Goal: Task Accomplishment & Management: Use online tool/utility

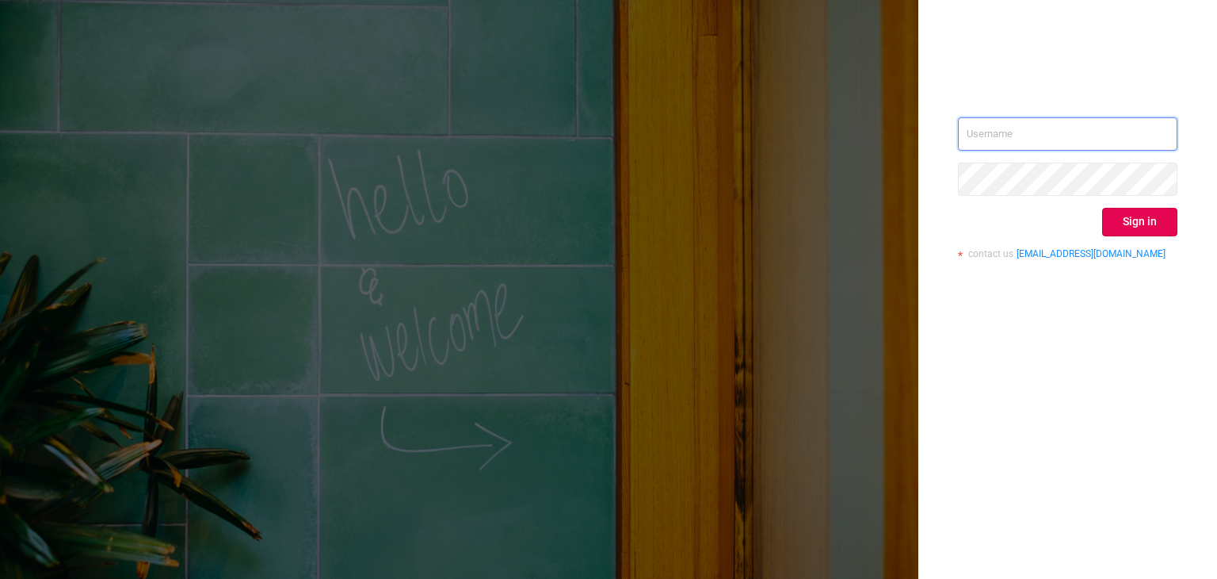
click at [1079, 118] on input "text" at bounding box center [1068, 133] width 220 height 33
type input "[PERSON_NAME][EMAIL_ADDRESS][DOMAIN_NAME]"
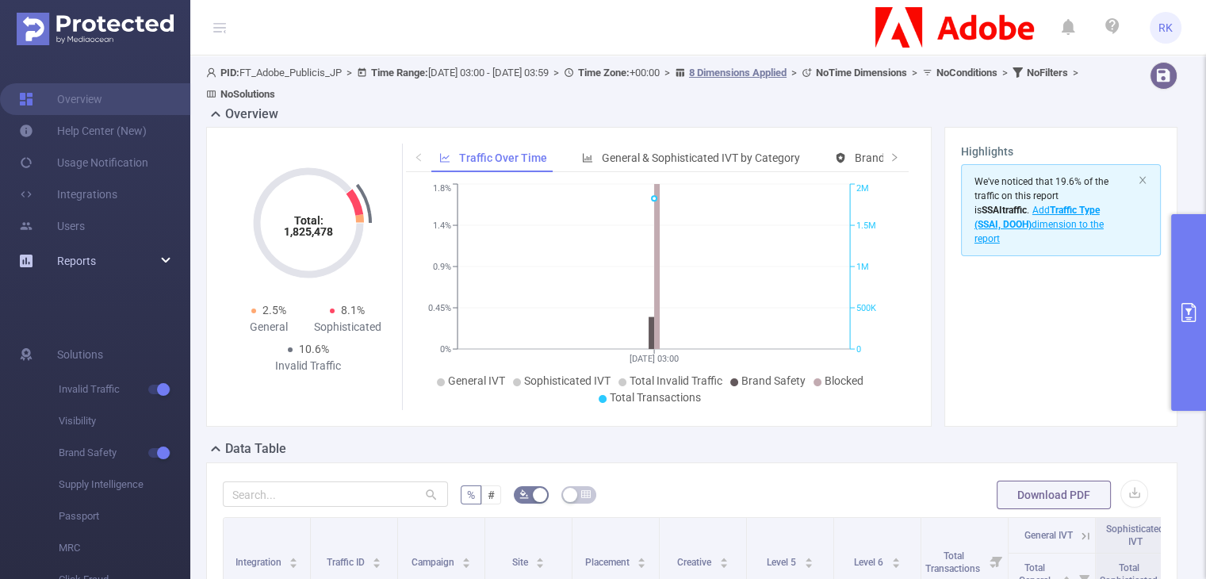
click at [122, 266] on div "Reports" at bounding box center [95, 261] width 190 height 32
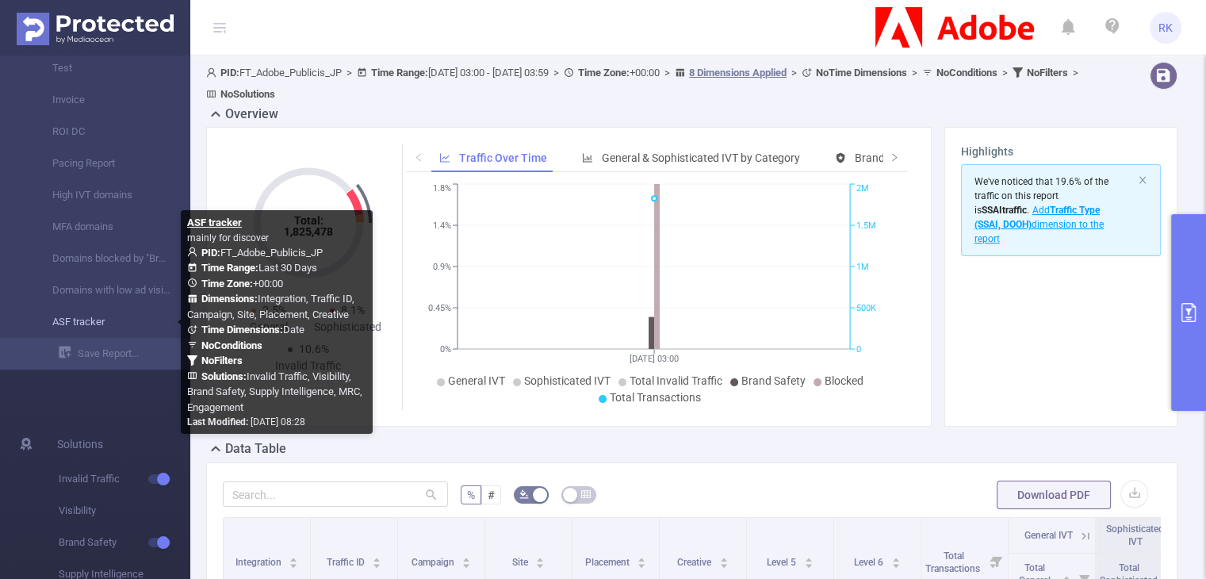
click at [105, 324] on link "ASF tracker" at bounding box center [102, 322] width 140 height 32
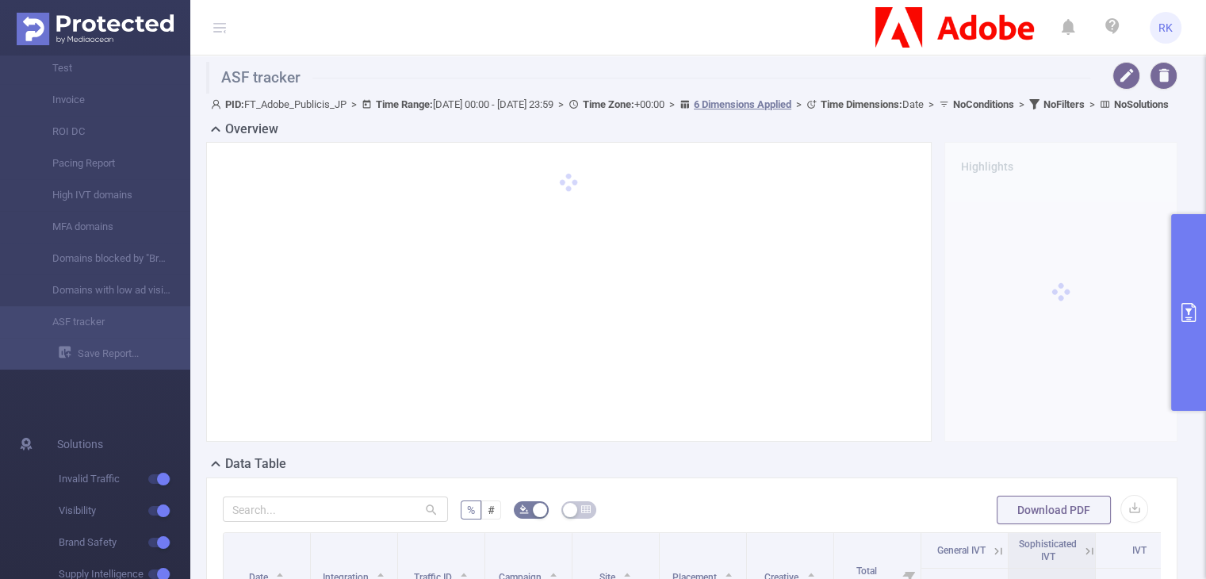
type input "[DATE] 00:00"
type input "[DATE] 23:59"
click at [1188, 258] on button "primary" at bounding box center [1188, 312] width 35 height 197
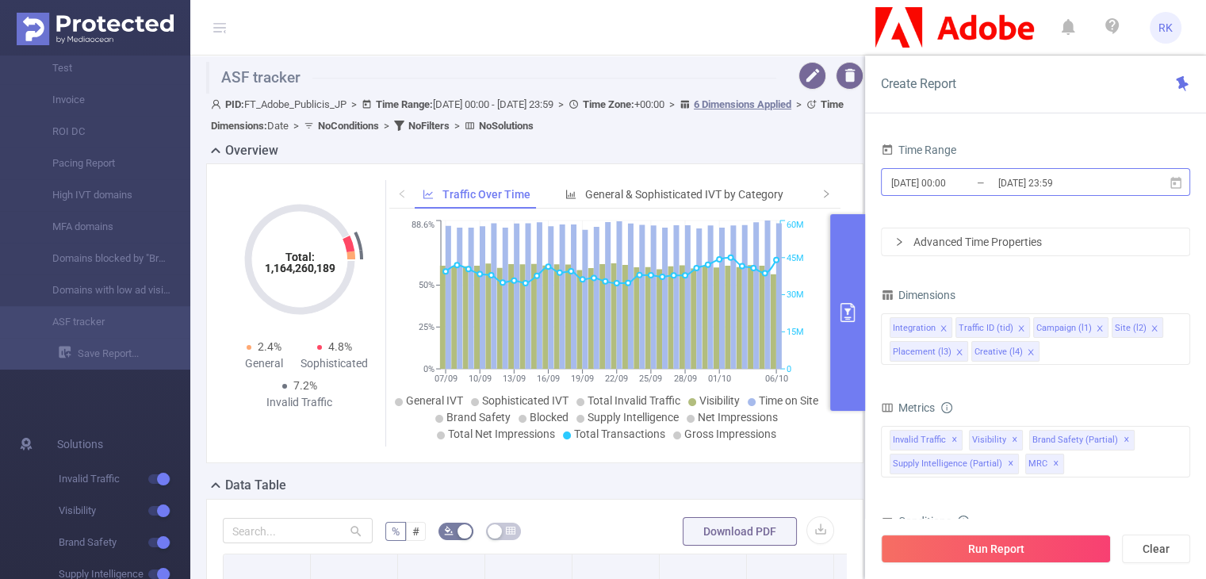
click at [959, 174] on input "[DATE] 00:00" at bounding box center [953, 182] width 128 height 21
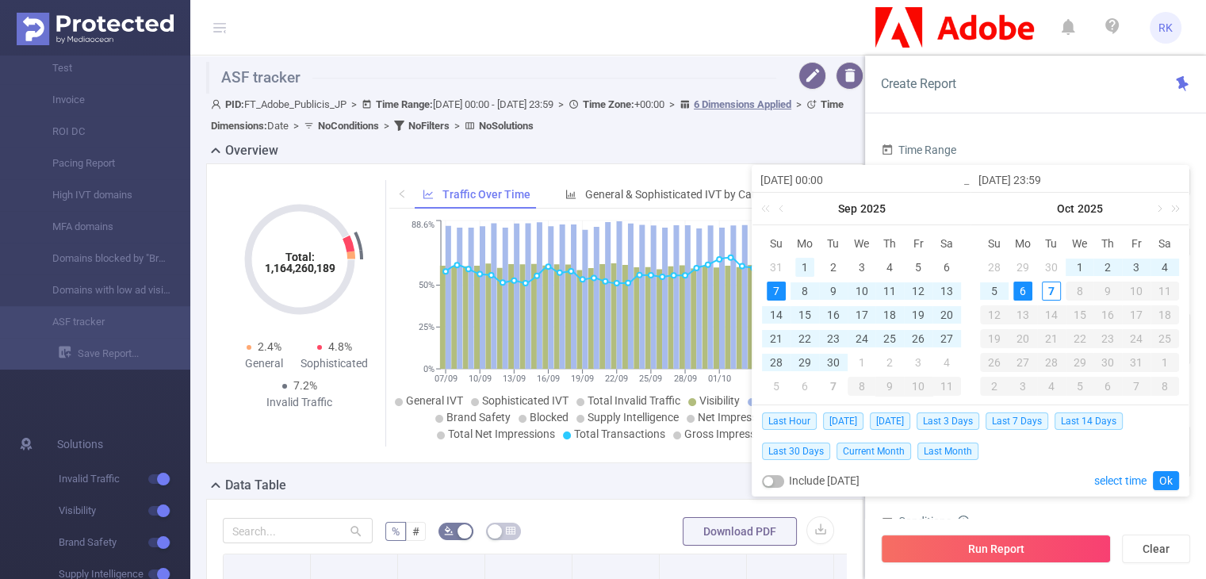
click at [802, 261] on div "1" at bounding box center [804, 267] width 19 height 19
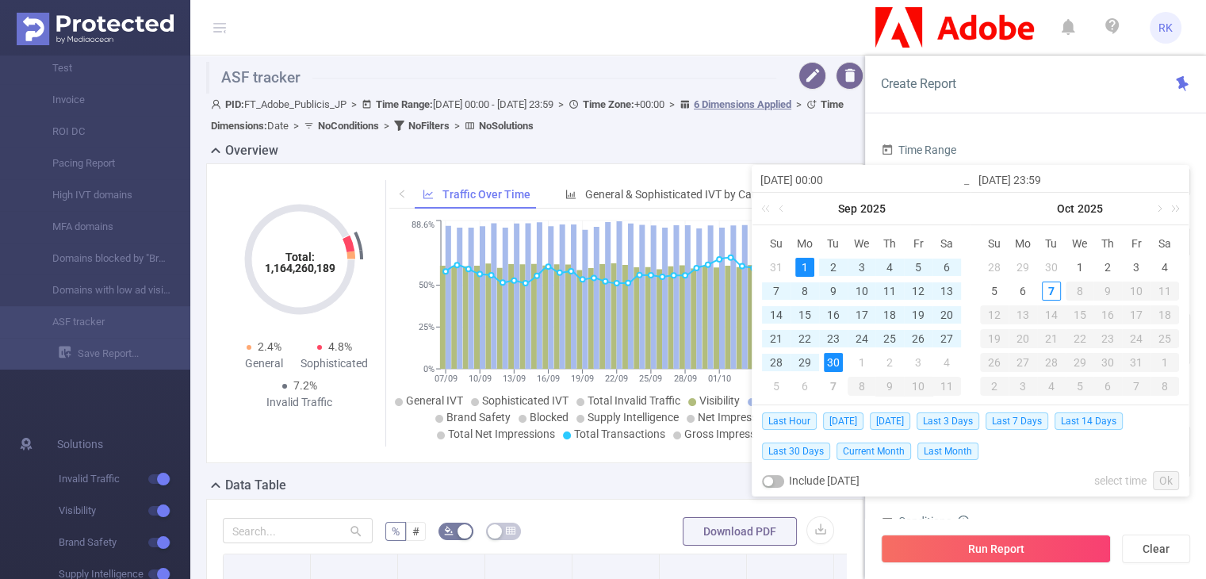
click at [831, 365] on div "30" at bounding box center [833, 362] width 19 height 19
type input "[DATE] 00:00"
type input "[DATE] 23:59"
type input "[DATE] 00:00"
type input "[DATE] 23:59"
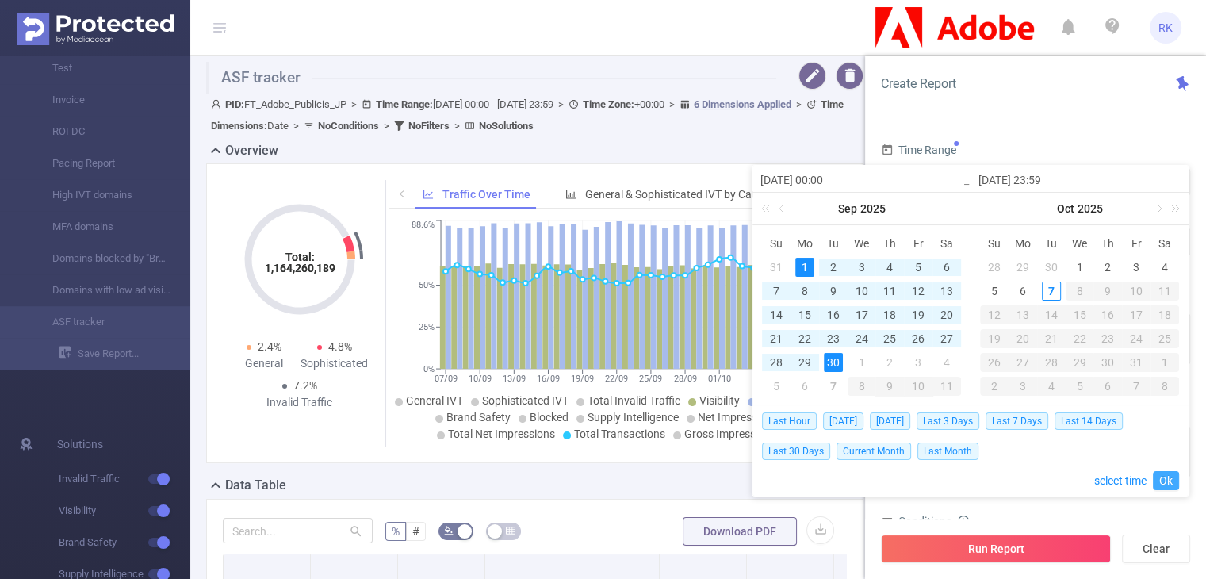
click at [1163, 477] on link "Ok" at bounding box center [1165, 480] width 26 height 19
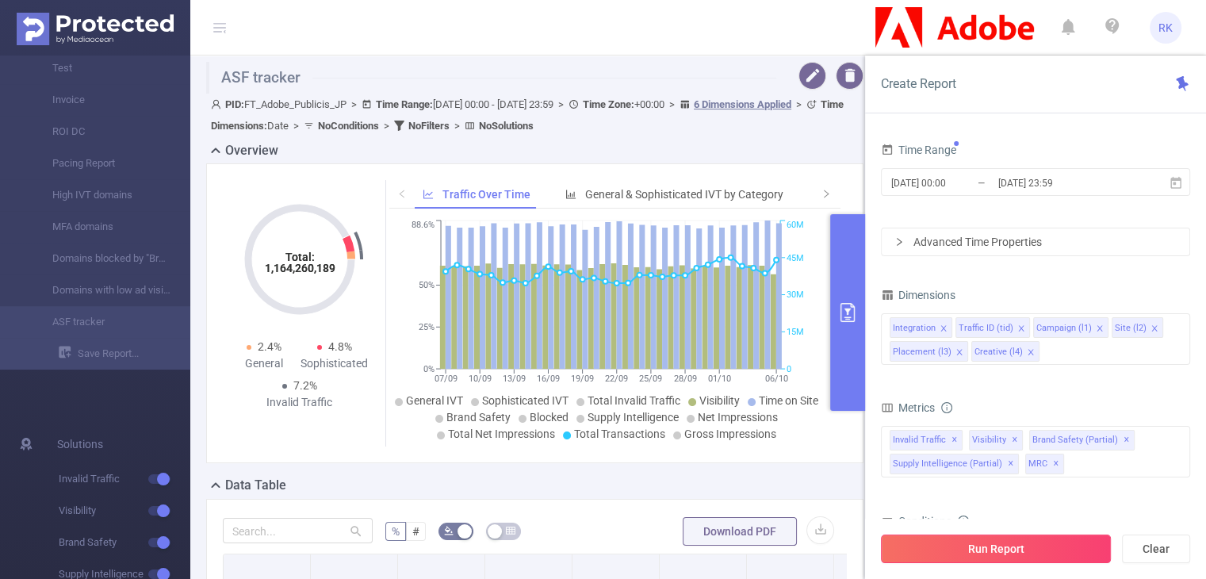
click at [1018, 540] on button "Run Report" at bounding box center [996, 548] width 230 height 29
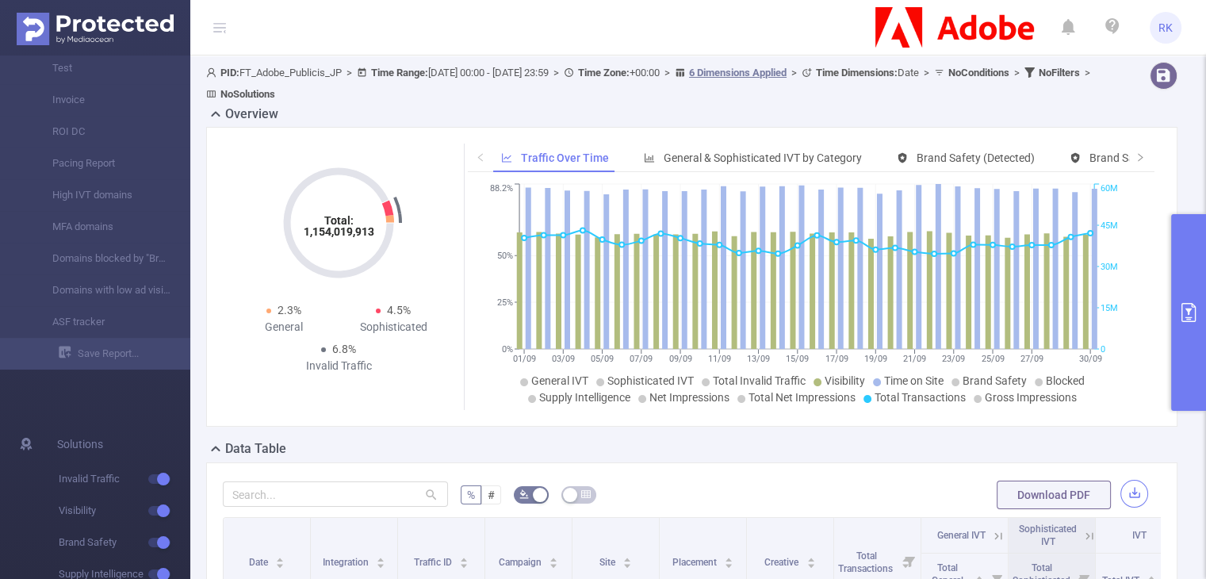
click at [1121, 495] on button "button" at bounding box center [1134, 494] width 28 height 28
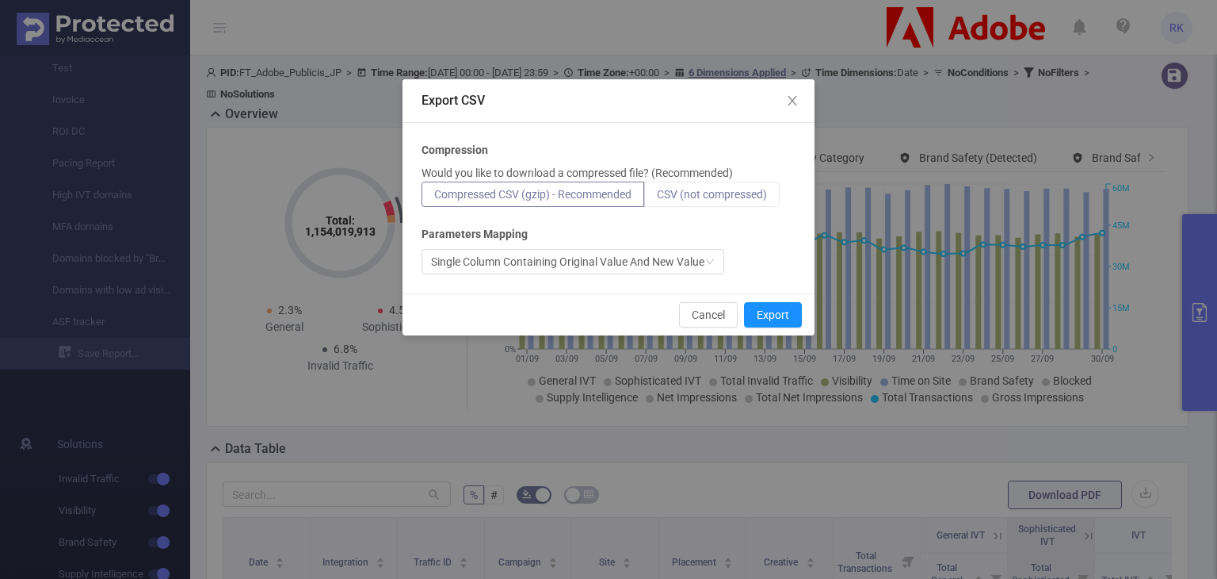
click at [747, 188] on span "CSV (not compressed)" at bounding box center [712, 194] width 110 height 13
click at [657, 198] on input "CSV (not compressed)" at bounding box center [657, 198] width 0 height 0
click at [747, 188] on span "CSV (not compressed)" at bounding box center [712, 194] width 110 height 13
click at [657, 198] on input "CSV (not compressed)" at bounding box center [657, 198] width 0 height 0
click at [777, 314] on button "Export" at bounding box center [773, 314] width 58 height 25
